Goal: Information Seeking & Learning: Learn about a topic

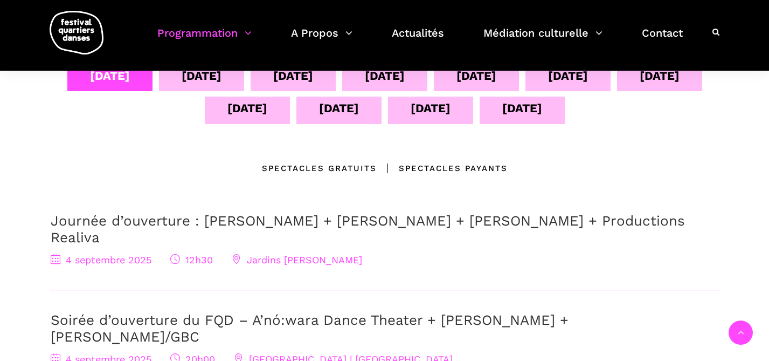
scroll to position [249, 0]
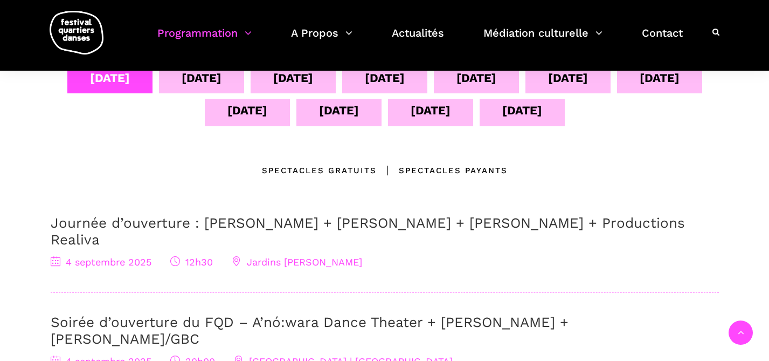
click at [170, 314] on link "Soirée d’ouverture du FQD – A’nó:wara Dance Theater + [PERSON_NAME] + [PERSON_N…" at bounding box center [310, 330] width 518 height 33
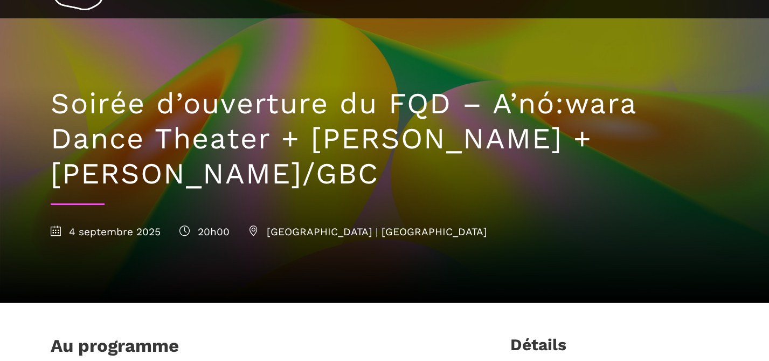
scroll to position [53, 0]
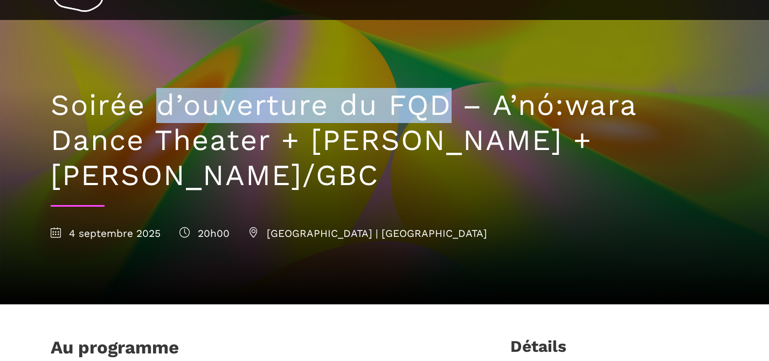
drag, startPoint x: 454, startPoint y: 102, endPoint x: 157, endPoint y: 99, distance: 296.6
click at [157, 99] on h1 "Soirée d’ouverture du FQD – A’nó:wara Dance Theater + [PERSON_NAME] + [PERSON_N…" at bounding box center [385, 140] width 669 height 105
copy h1 "d’ouverture du FQD"
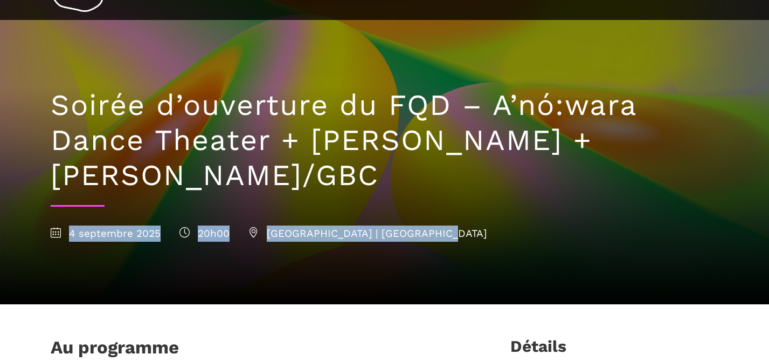
drag, startPoint x: 68, startPoint y: 235, endPoint x: 444, endPoint y: 238, distance: 376.4
click at [444, 238] on div "4 septembre 2025 20h00 Cinquième Salle | Place des Arts" at bounding box center [385, 233] width 669 height 16
copy div "4 septembre 2025 20h00 Cinquième Salle | Place des Arts"
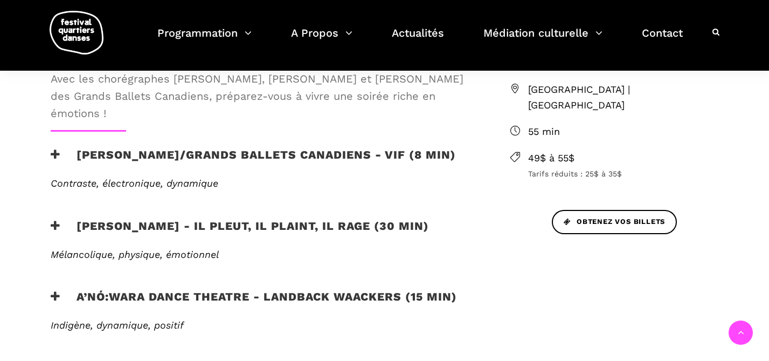
scroll to position [406, 0]
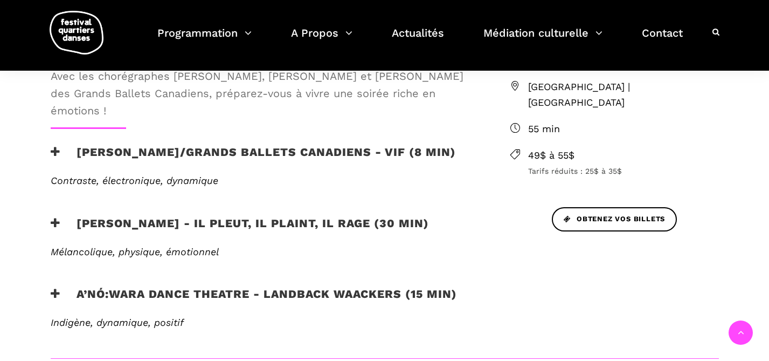
click at [148, 226] on h3 "Charles Brecard - Il pleut, il plaint, il rage (30 min)" at bounding box center [240, 229] width 379 height 27
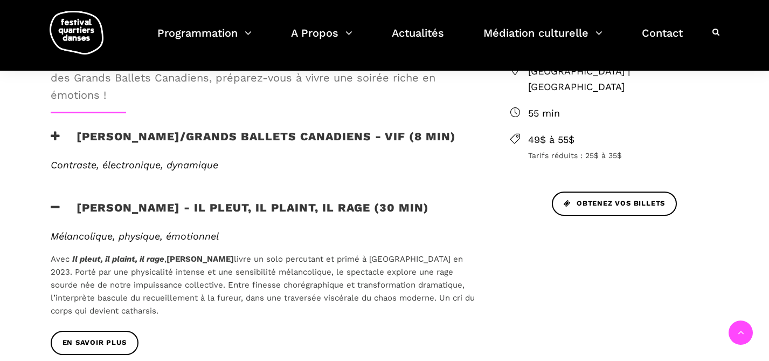
scroll to position [427, 0]
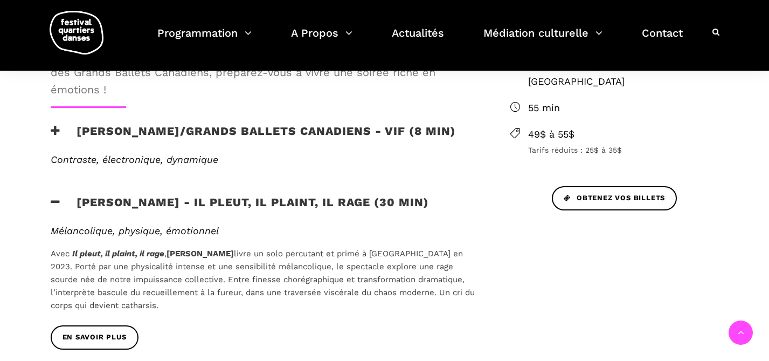
drag, startPoint x: 233, startPoint y: 255, endPoint x: 173, endPoint y: 257, distance: 61.0
click at [173, 257] on p "Avec Il pleut, il plaint, il rage , Charles Brecard livre un solo percutant et …" at bounding box center [263, 279] width 425 height 65
copy b "harles Brecard"
